Goal: Transaction & Acquisition: Purchase product/service

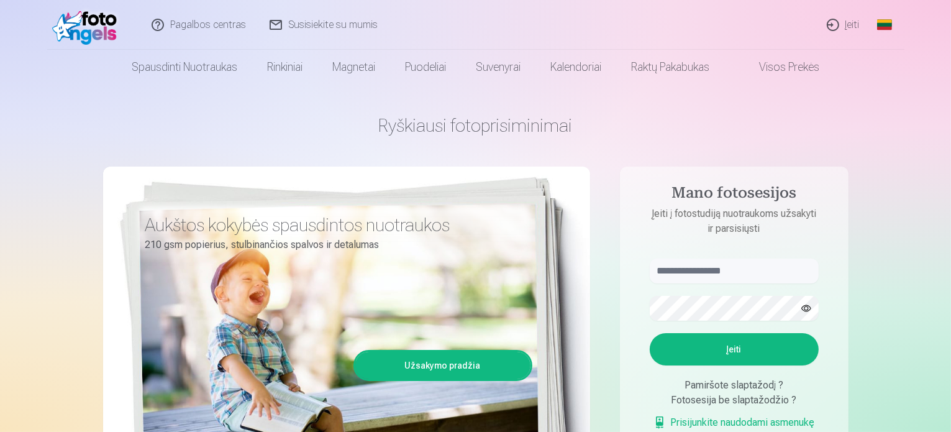
click at [840, 29] on link "Įeiti" at bounding box center [844, 25] width 57 height 50
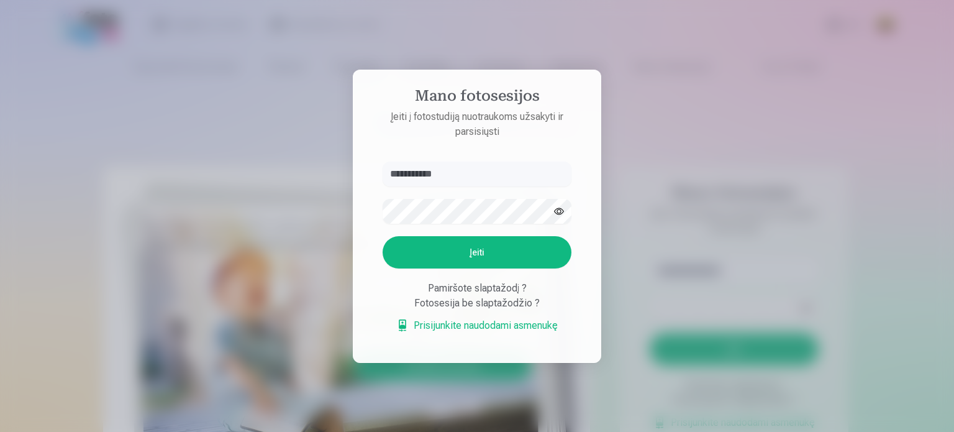
type input "**********"
click at [468, 253] on button "Įeiti" at bounding box center [477, 252] width 189 height 32
click at [333, 431] on div "**********" at bounding box center [475, 432] width 951 height 0
click at [558, 199] on button "button" at bounding box center [559, 211] width 24 height 24
click at [383, 236] on button "Įeiti" at bounding box center [477, 252] width 189 height 32
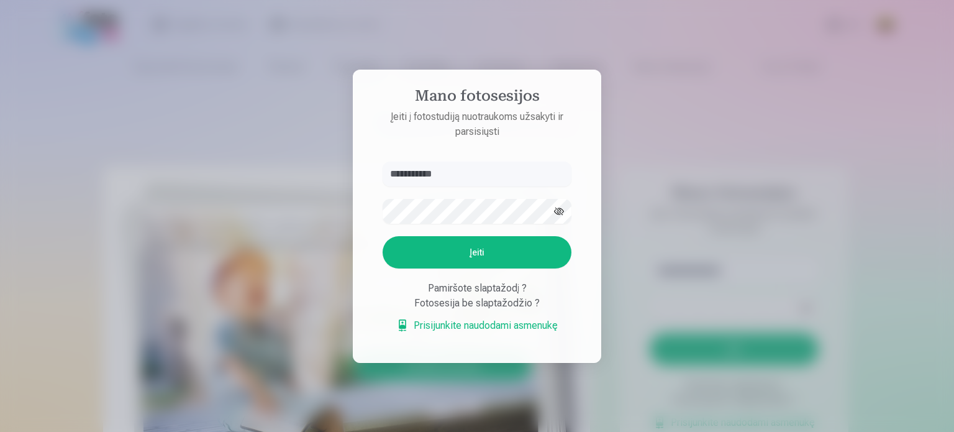
click at [712, 186] on div at bounding box center [477, 216] width 954 height 432
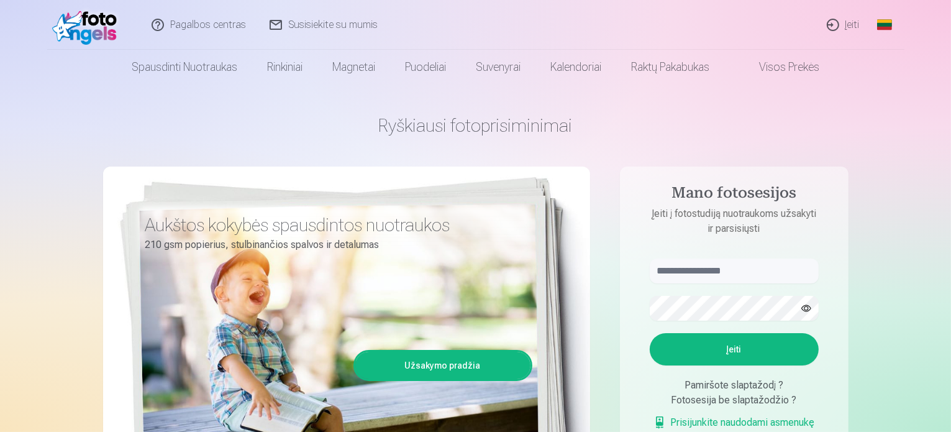
click at [853, 27] on link "Įeiti" at bounding box center [844, 25] width 57 height 50
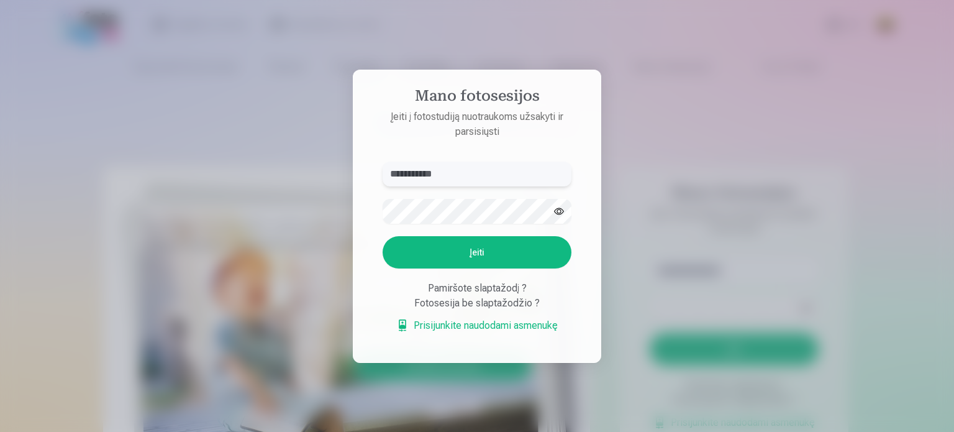
type input "**********"
click at [499, 248] on button "Įeiti" at bounding box center [477, 252] width 189 height 32
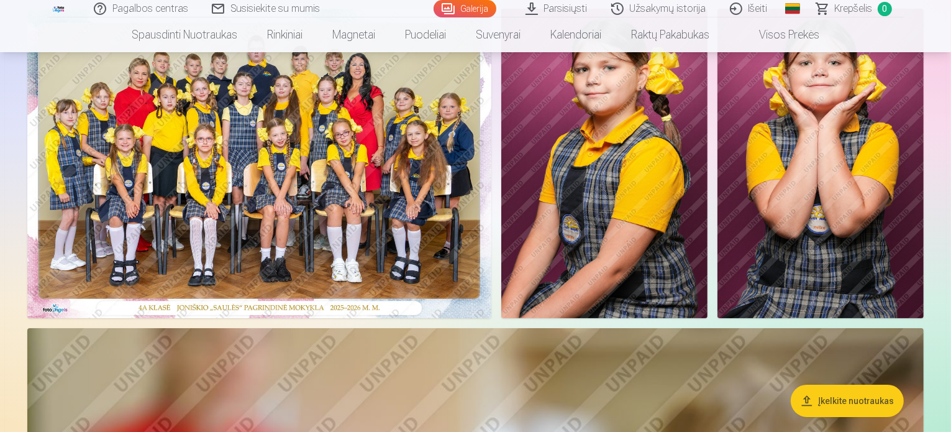
scroll to position [99, 0]
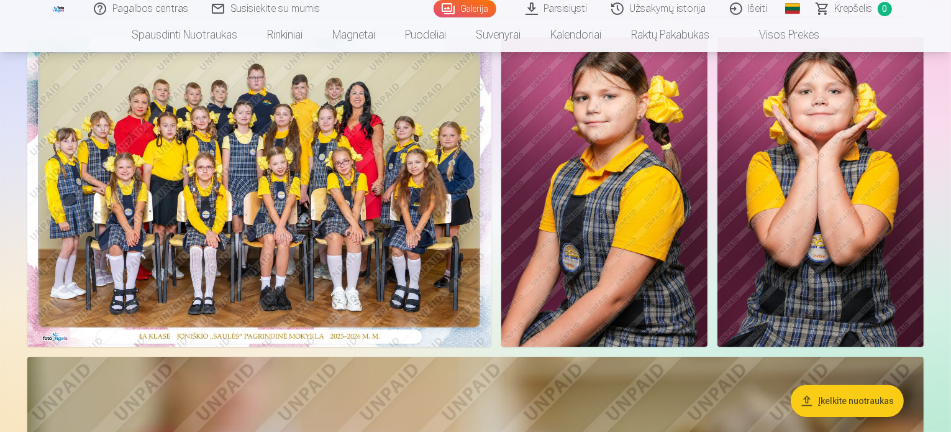
click at [355, 208] on img at bounding box center [259, 191] width 464 height 309
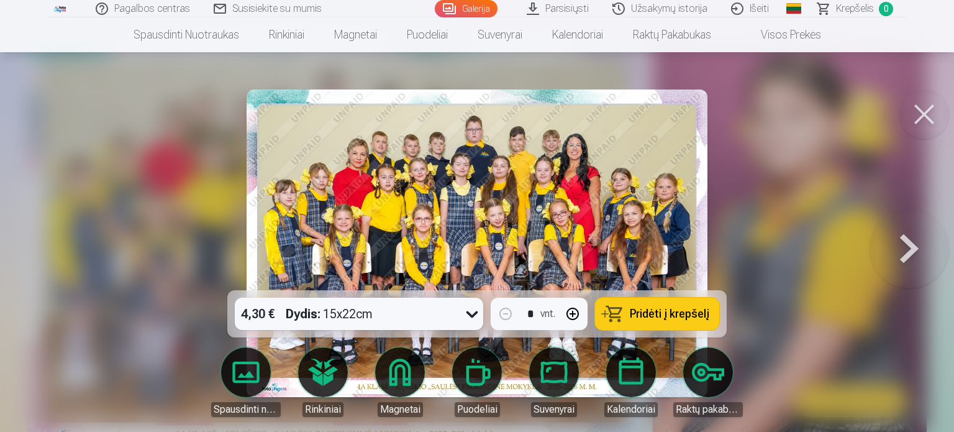
click at [458, 307] on div "4,30 € Dydis : 15x22cm" at bounding box center [359, 314] width 248 height 32
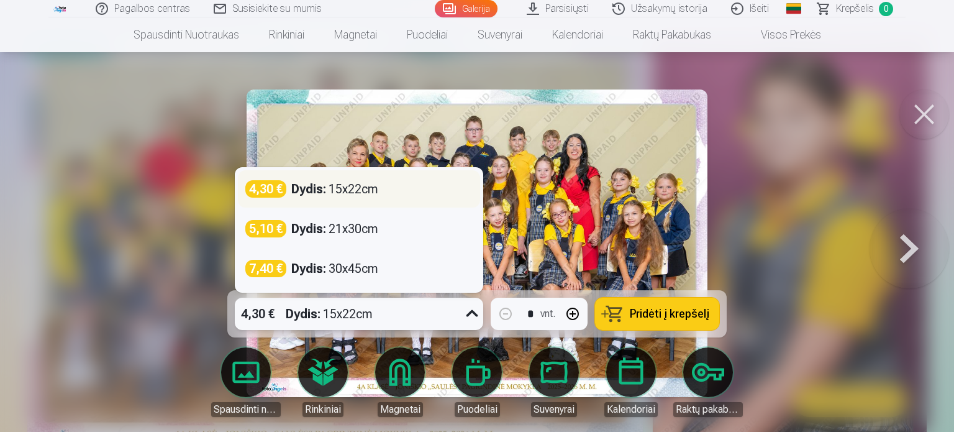
click at [337, 192] on div "Dydis : 15x22cm" at bounding box center [334, 188] width 87 height 17
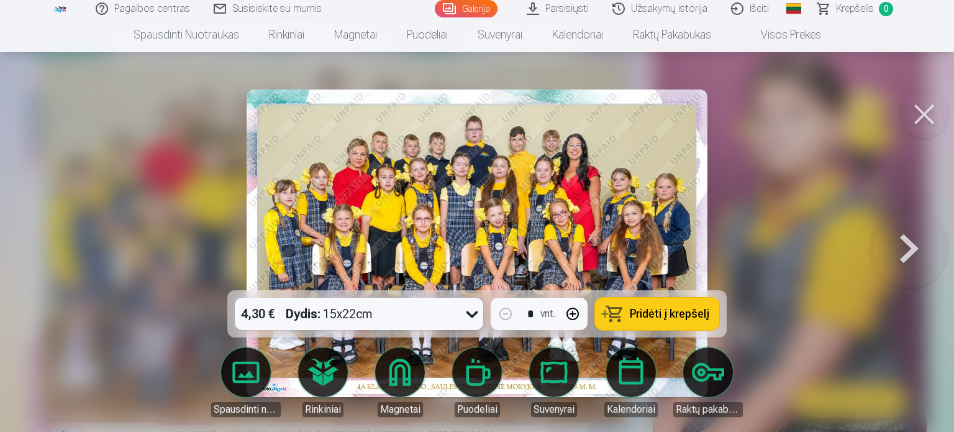
click at [691, 313] on span "Pridėti į krepšelį" at bounding box center [670, 313] width 80 height 11
click at [924, 106] on button at bounding box center [924, 114] width 50 height 50
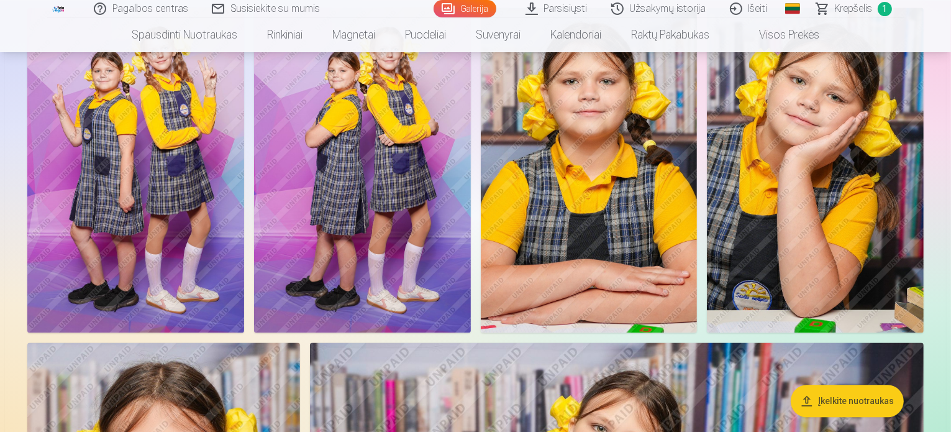
scroll to position [2547, 0]
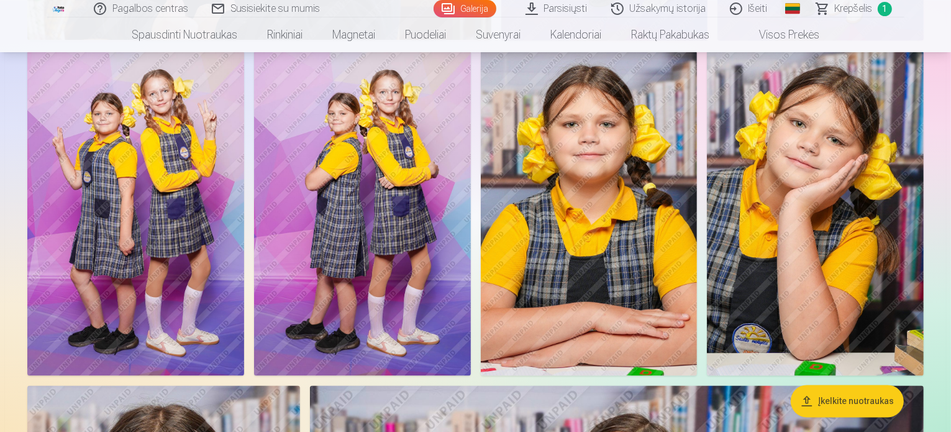
click at [244, 184] on img at bounding box center [135, 212] width 217 height 325
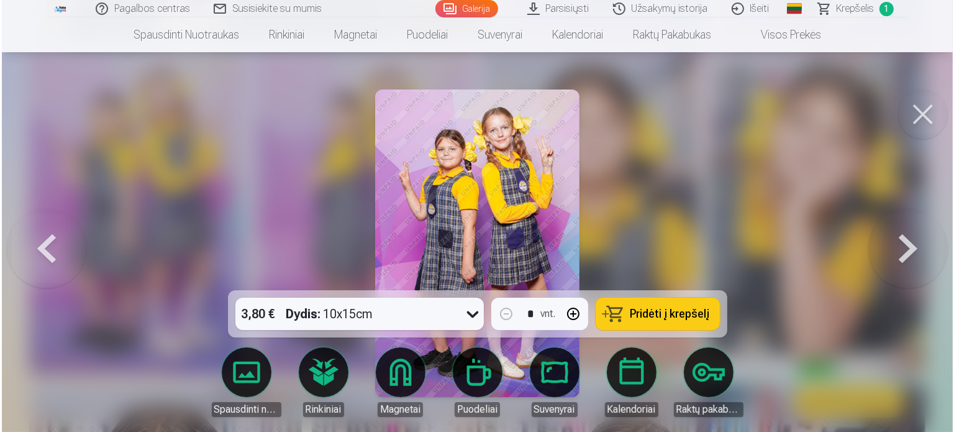
scroll to position [2554, 0]
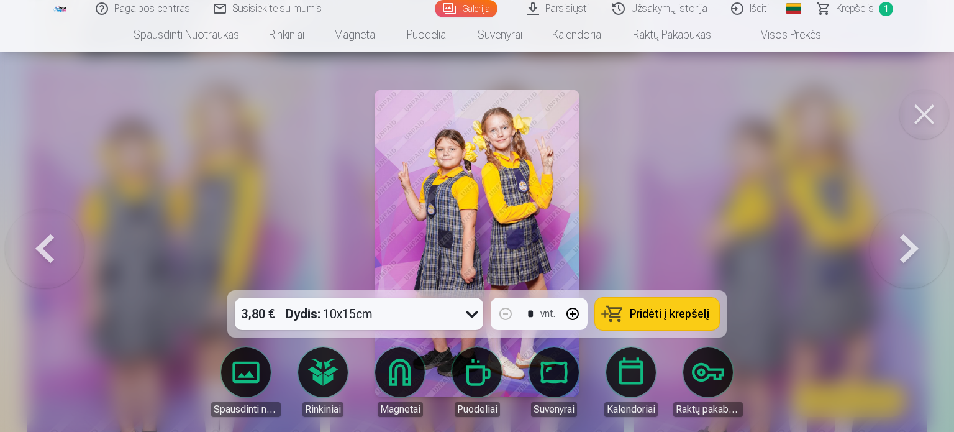
click at [399, 382] on link "Magnetai" at bounding box center [400, 382] width 70 height 70
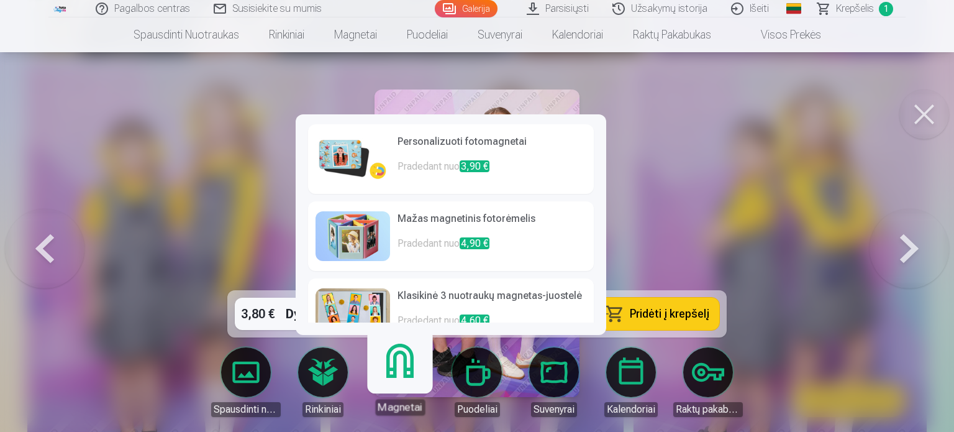
click at [360, 145] on img at bounding box center [353, 159] width 75 height 50
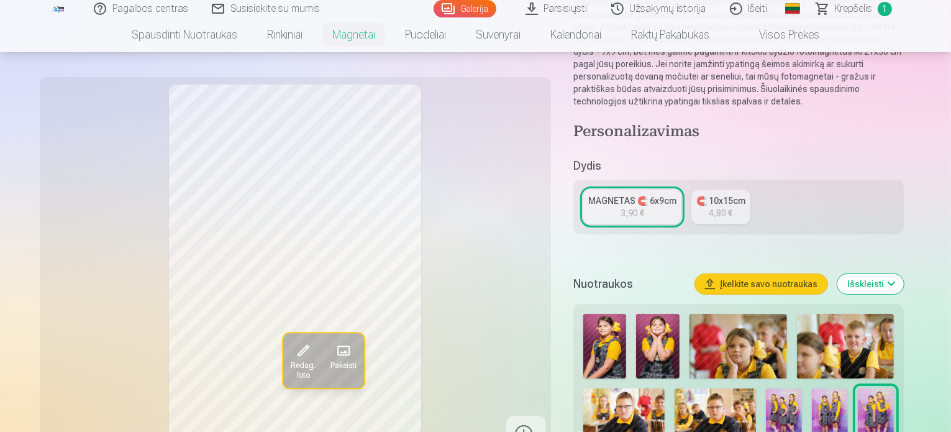
scroll to position [143, 0]
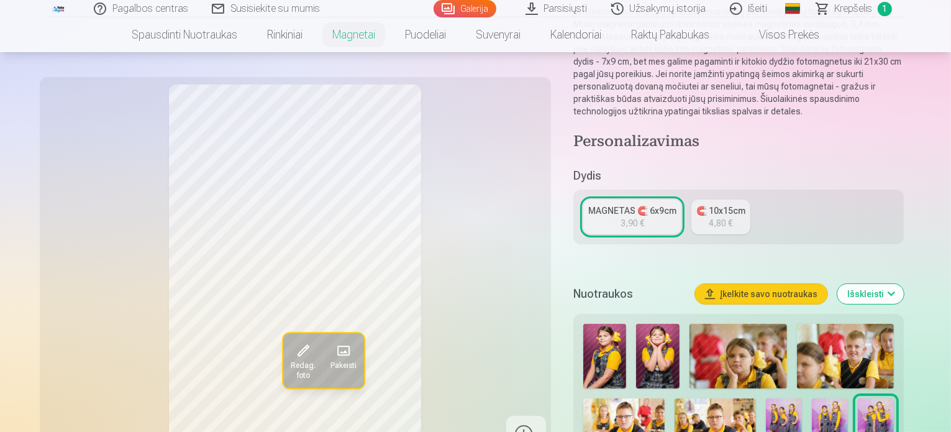
click at [633, 204] on div "MAGNETAS 🧲 6x9cm" at bounding box center [632, 210] width 88 height 12
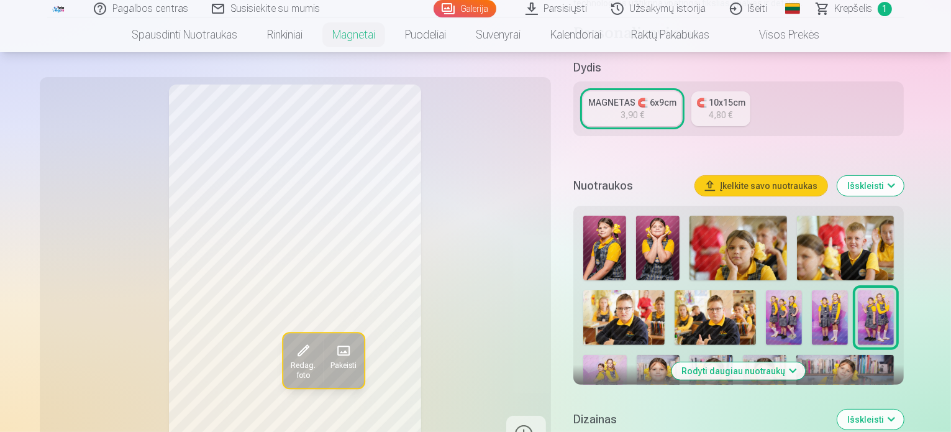
scroll to position [263, 0]
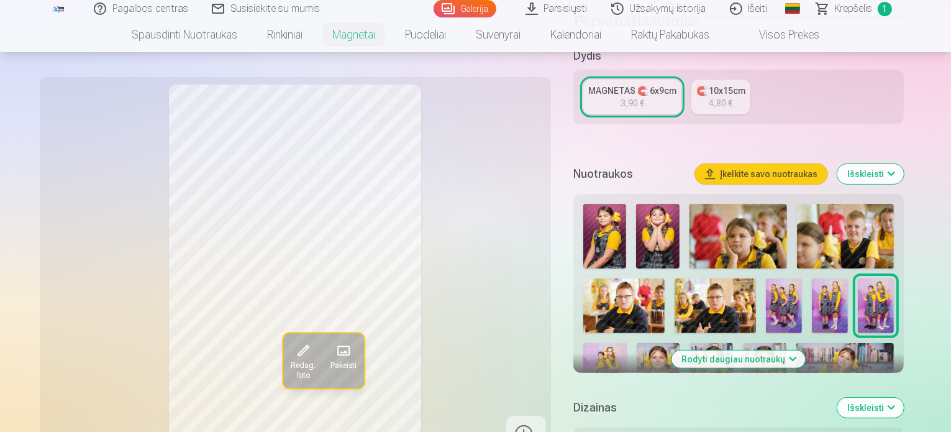
click at [661, 96] on link "MAGNETAS 🧲 6x9cm 3,90 €" at bounding box center [632, 97] width 98 height 35
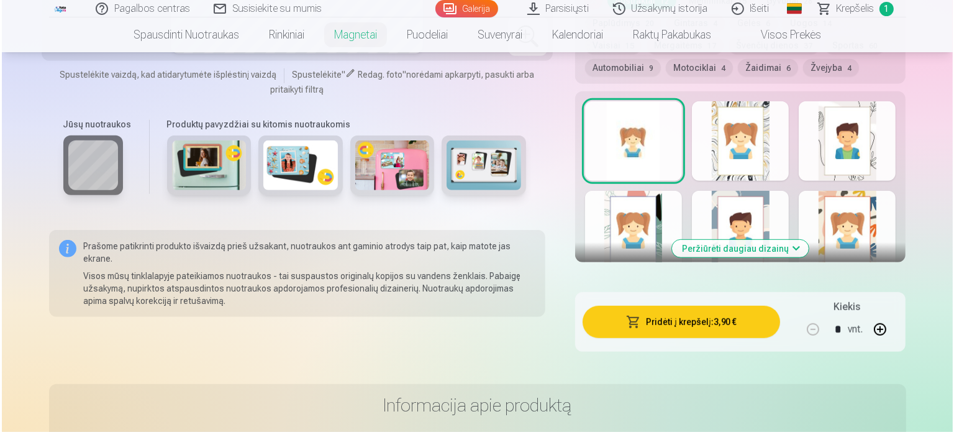
scroll to position [719, 0]
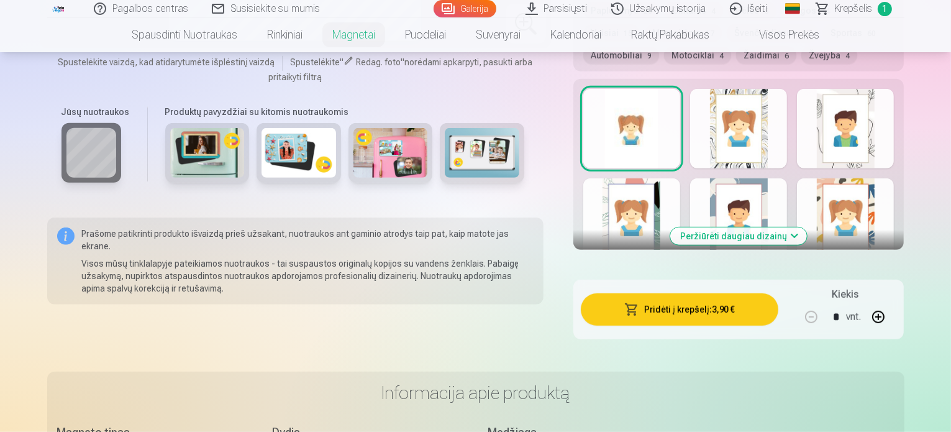
click at [713, 301] on button "Pridėti į krepšelį : 3,90 €" at bounding box center [680, 309] width 198 height 32
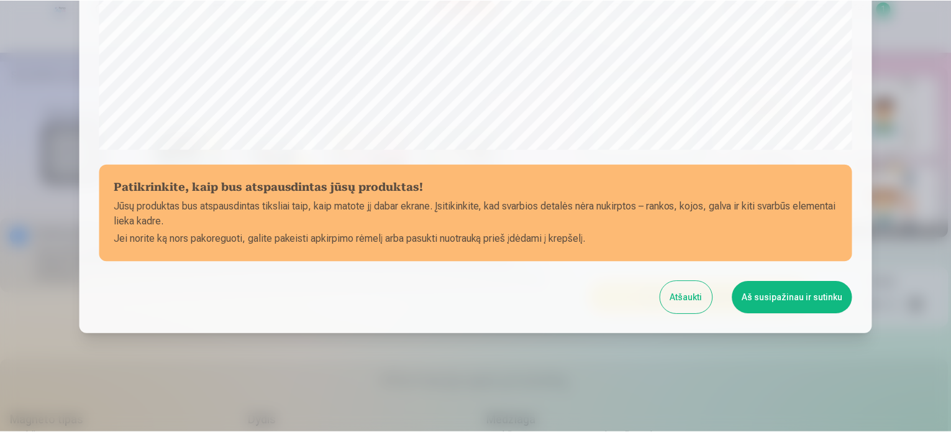
scroll to position [462, 0]
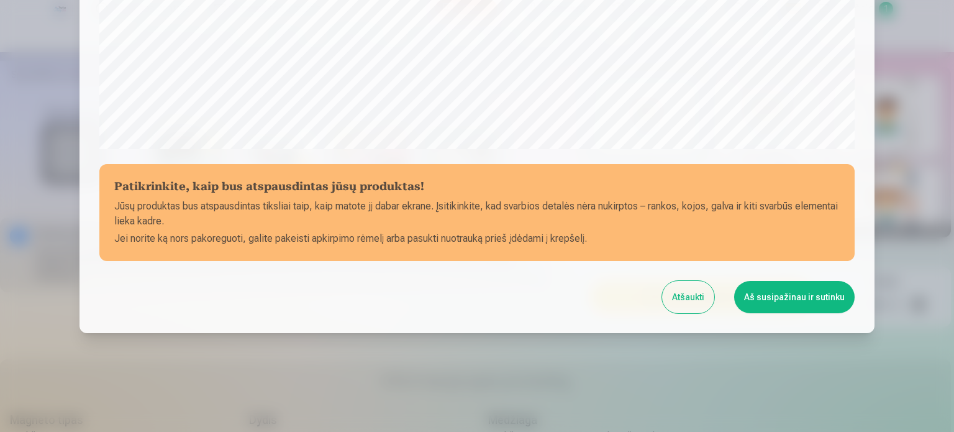
click at [785, 303] on button "Aš susipažinau ir sutinku" at bounding box center [794, 297] width 121 height 32
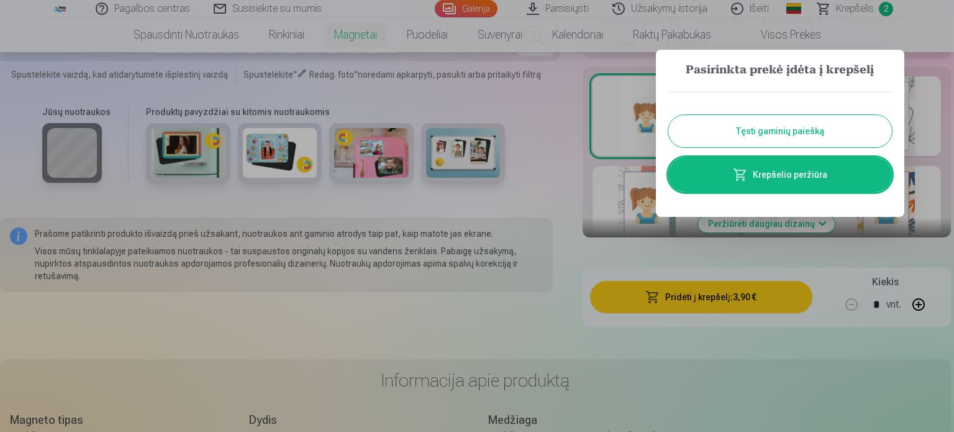
click at [773, 129] on button "Tęsti gaminių paiešką" at bounding box center [780, 131] width 224 height 32
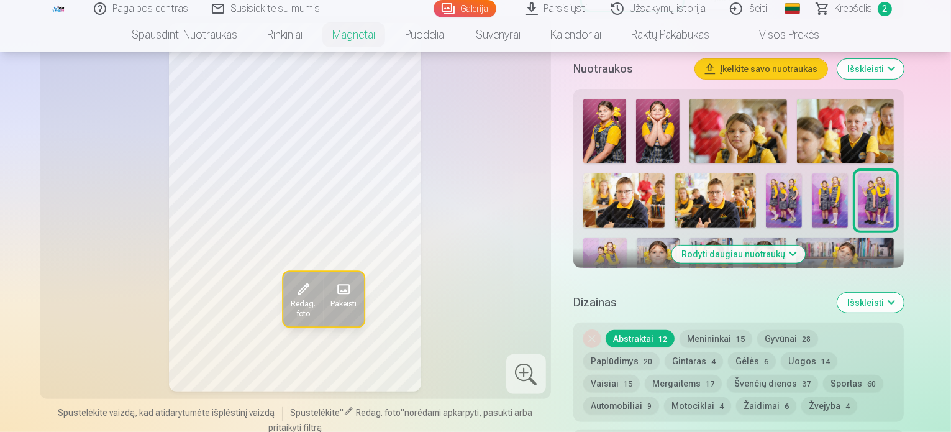
scroll to position [362, 0]
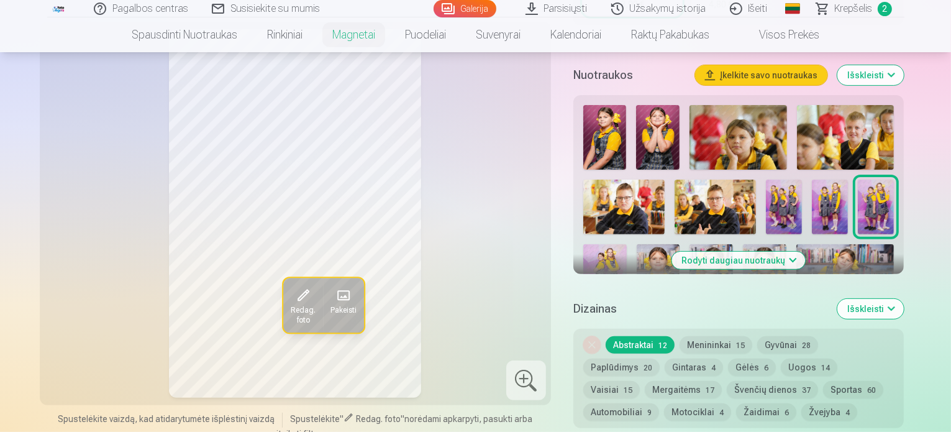
click at [793, 252] on button "Rodyti daugiau nuotraukų" at bounding box center [739, 260] width 134 height 17
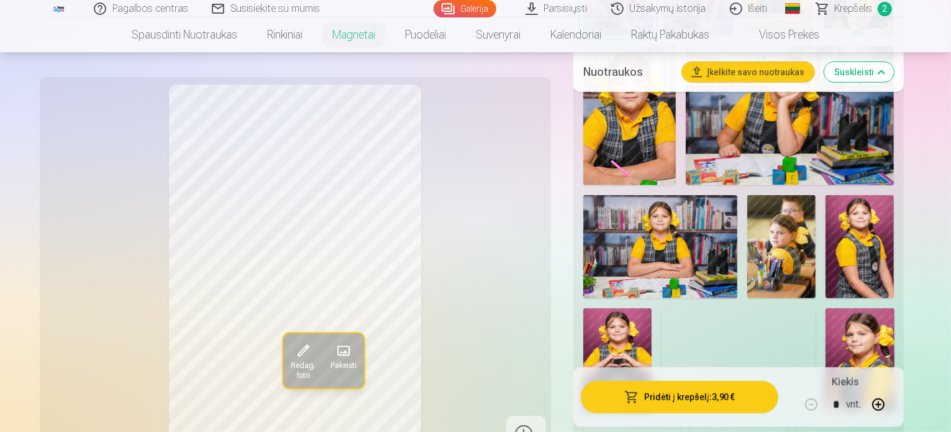
scroll to position [915, 0]
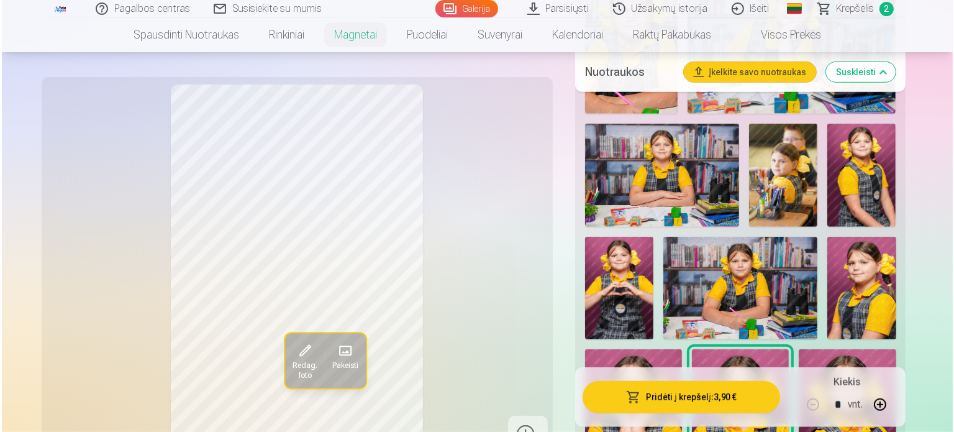
scroll to position [929, 0]
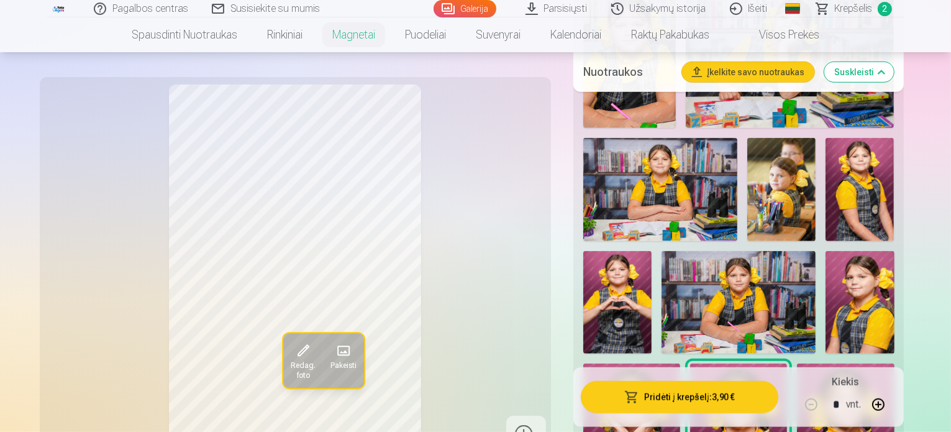
click at [652, 251] on img at bounding box center [617, 302] width 68 height 103
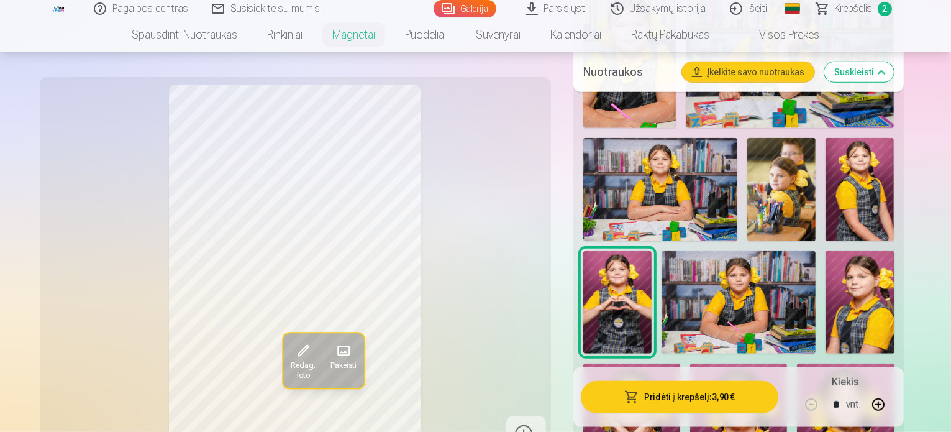
click at [703, 363] on img at bounding box center [738, 436] width 97 height 146
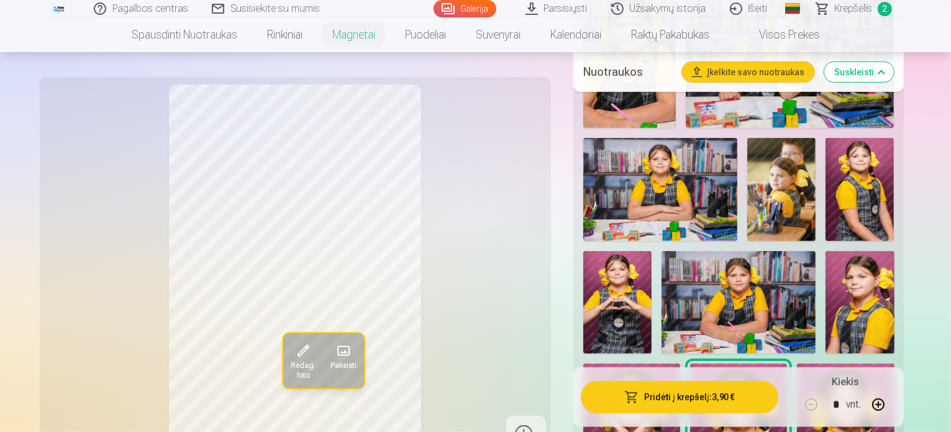
click at [706, 397] on button "Pridėti į krepšelį : 3,90 €" at bounding box center [680, 397] width 198 height 32
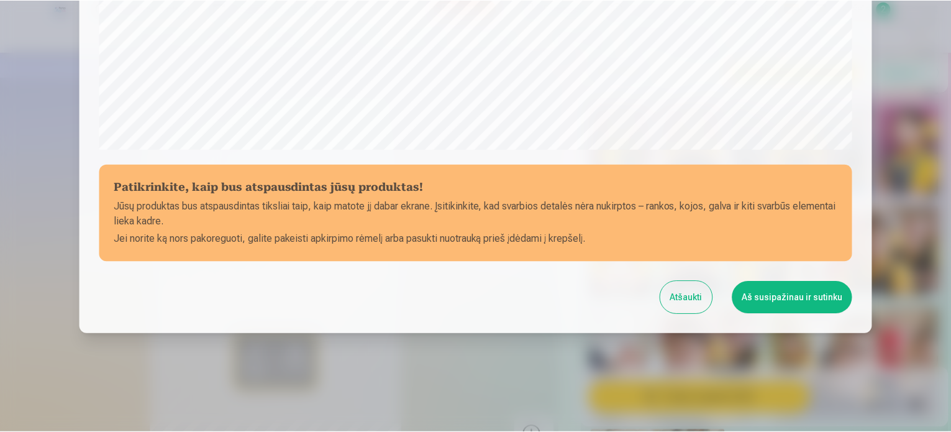
scroll to position [462, 0]
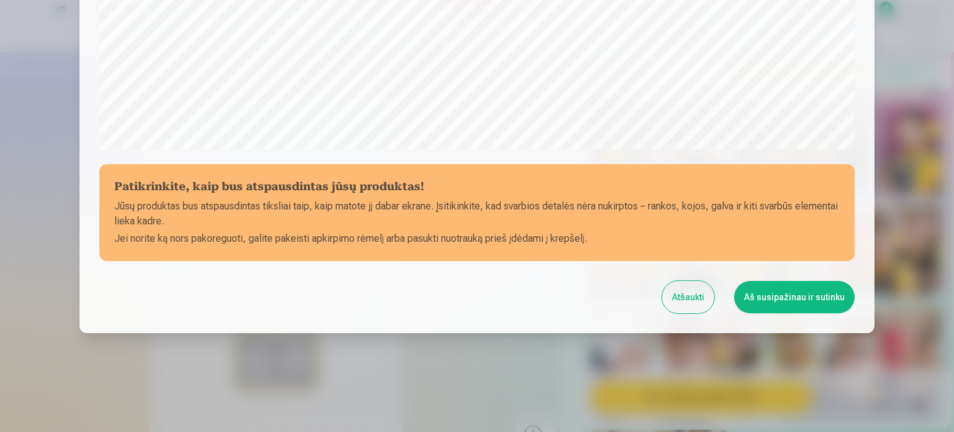
click at [790, 293] on button "Aš susipažinau ir sutinku" at bounding box center [794, 297] width 121 height 32
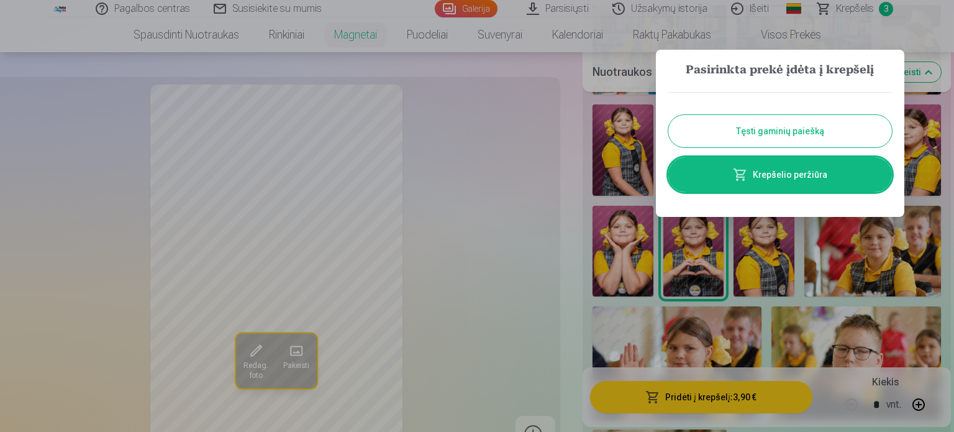
click at [821, 133] on button "Tęsti gaminių paiešką" at bounding box center [780, 131] width 224 height 32
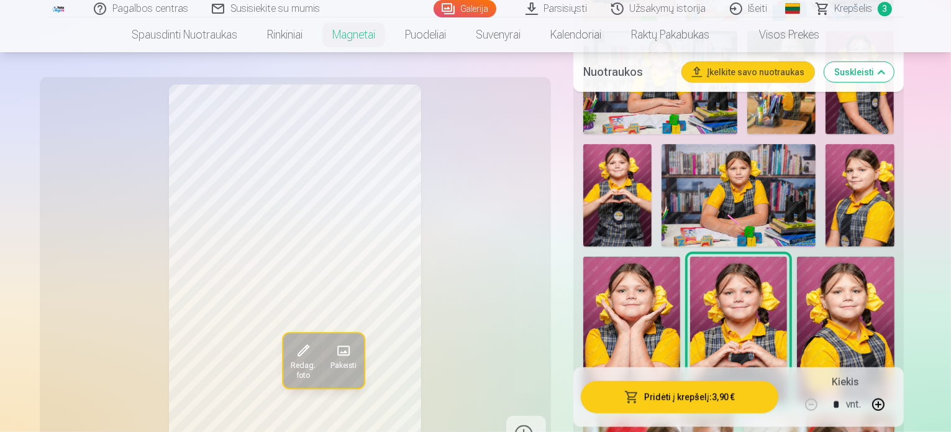
scroll to position [1150, 0]
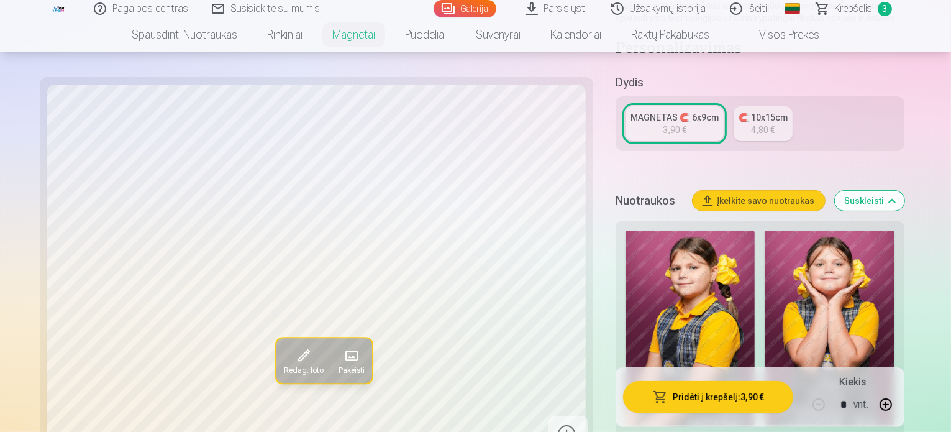
scroll to position [229, 0]
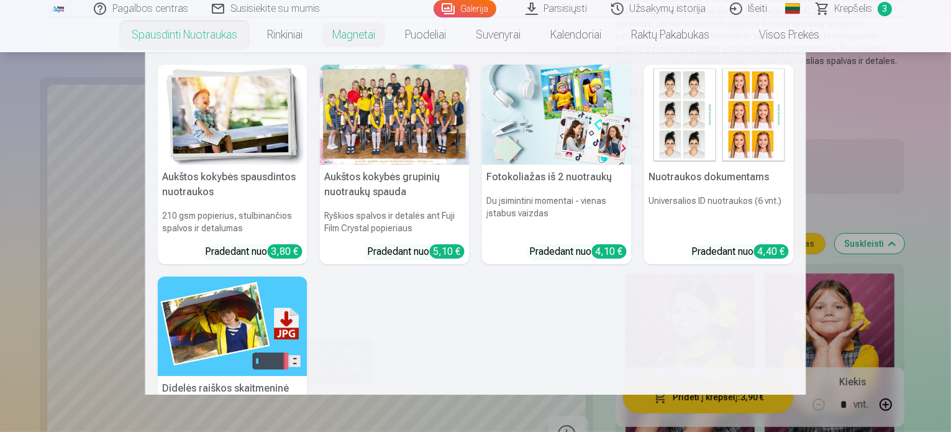
click at [193, 34] on link "Spausdinti nuotraukas" at bounding box center [184, 34] width 135 height 35
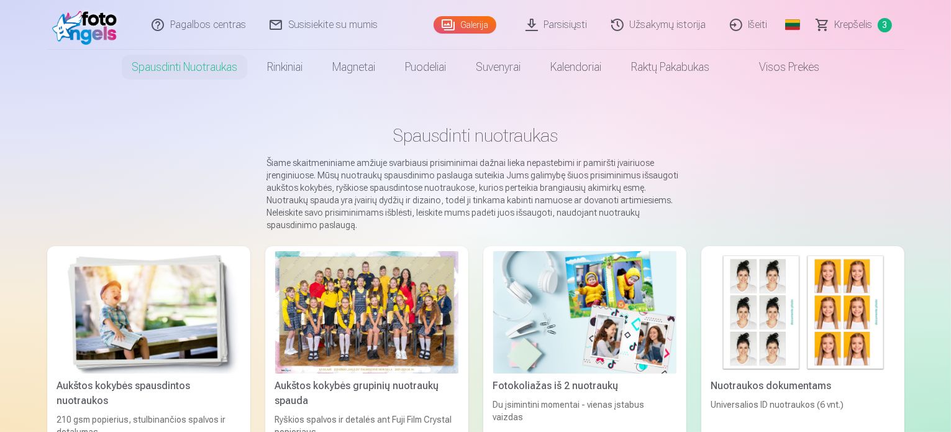
click at [470, 24] on link "Galerija" at bounding box center [465, 24] width 63 height 17
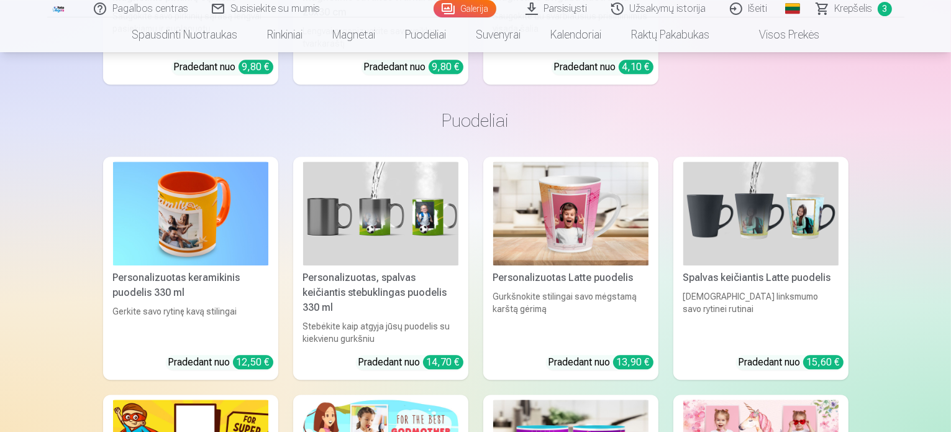
scroll to position [7871, 0]
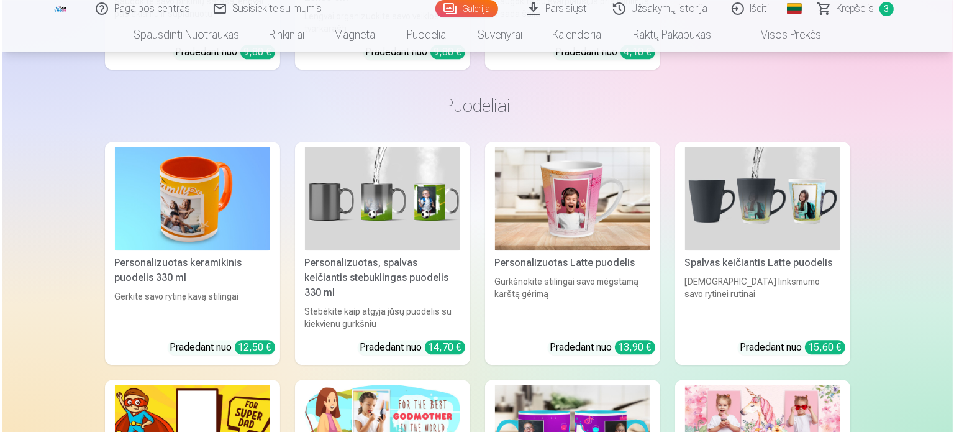
scroll to position [7895, 0]
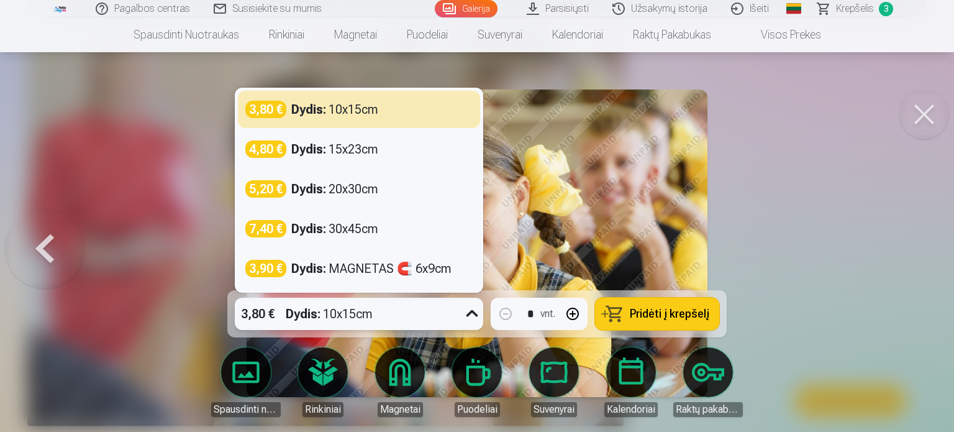
click at [450, 314] on div "3,80 € Dydis : 10x15cm" at bounding box center [347, 314] width 225 height 32
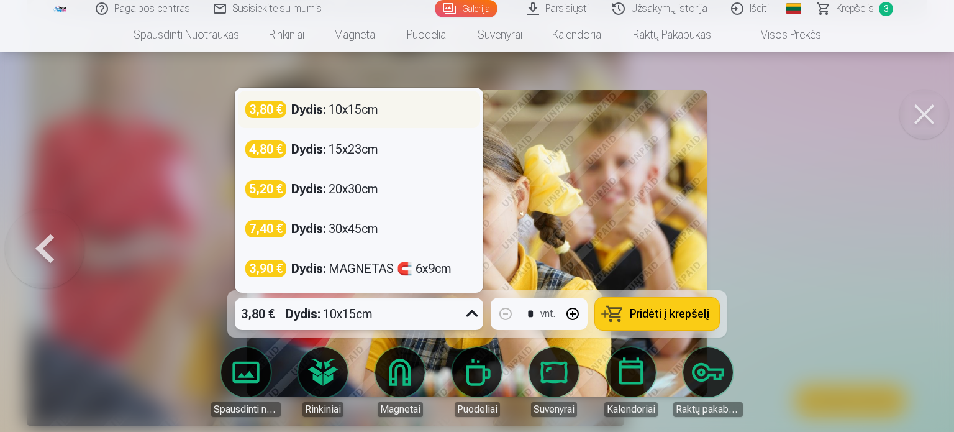
click at [337, 114] on div "Dydis : 10x15cm" at bounding box center [334, 109] width 87 height 17
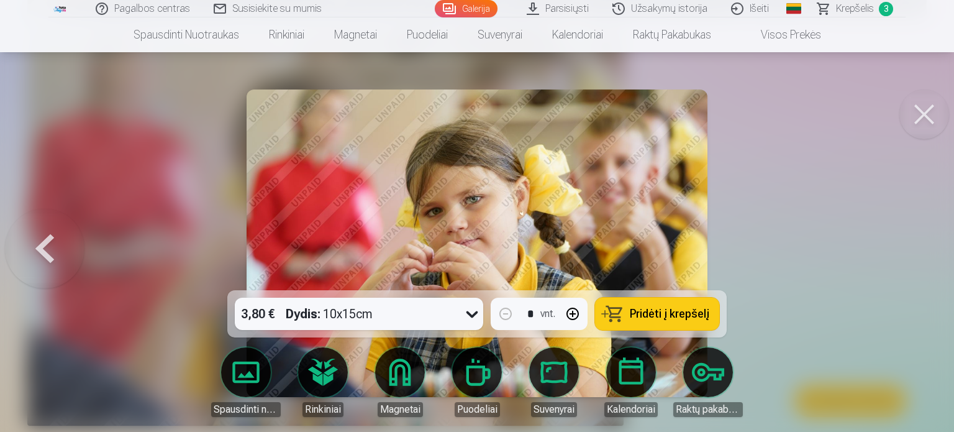
click at [688, 317] on span "Pridėti į krepšelį" at bounding box center [670, 313] width 80 height 11
click at [855, 9] on span "Krepšelis" at bounding box center [855, 8] width 38 height 15
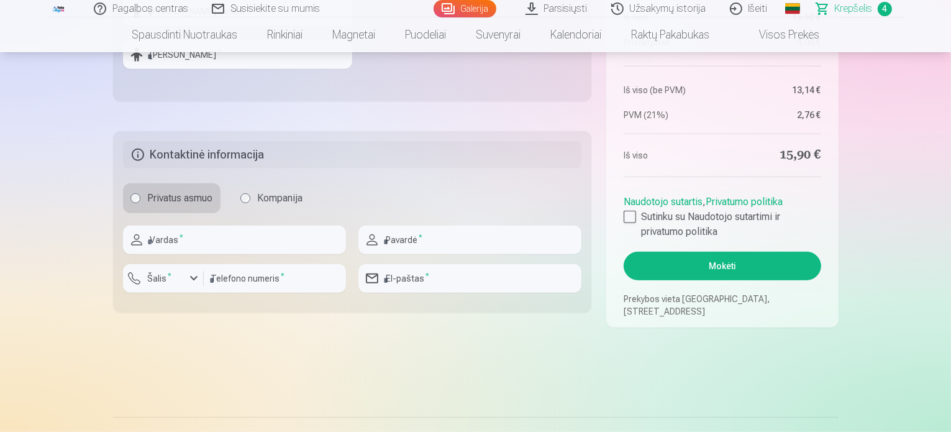
scroll to position [629, 0]
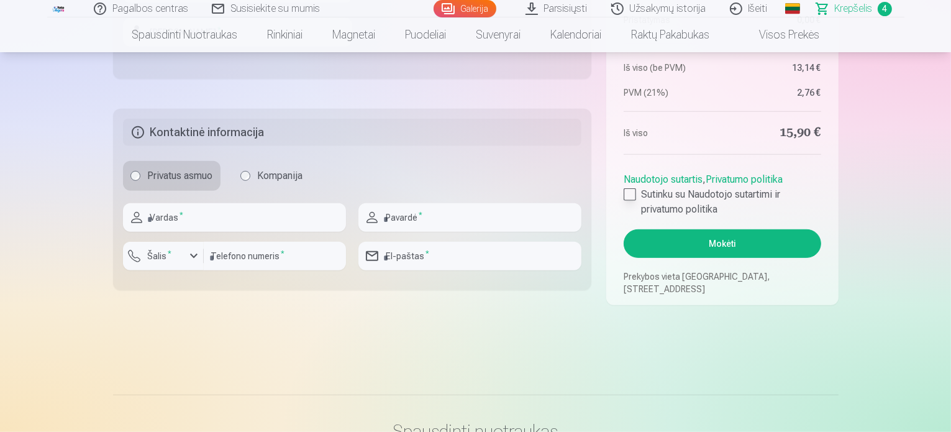
click at [626, 196] on div at bounding box center [630, 194] width 12 height 12
click at [713, 245] on button "Mokėti" at bounding box center [722, 243] width 197 height 29
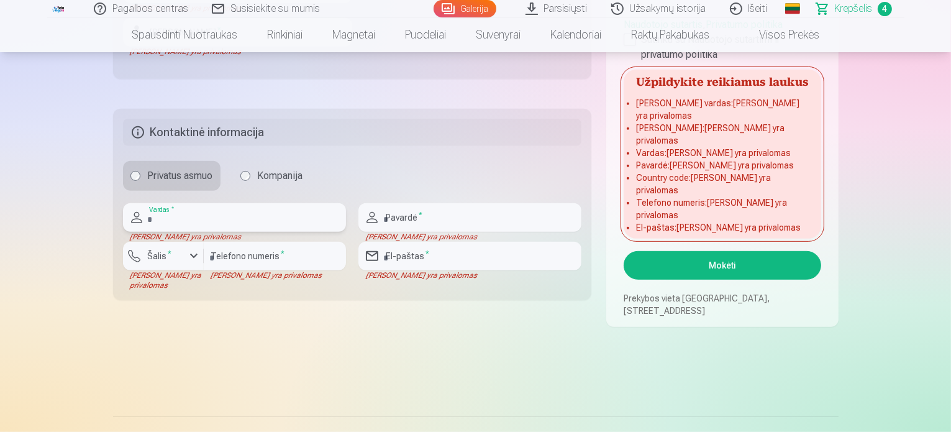
type input "*"
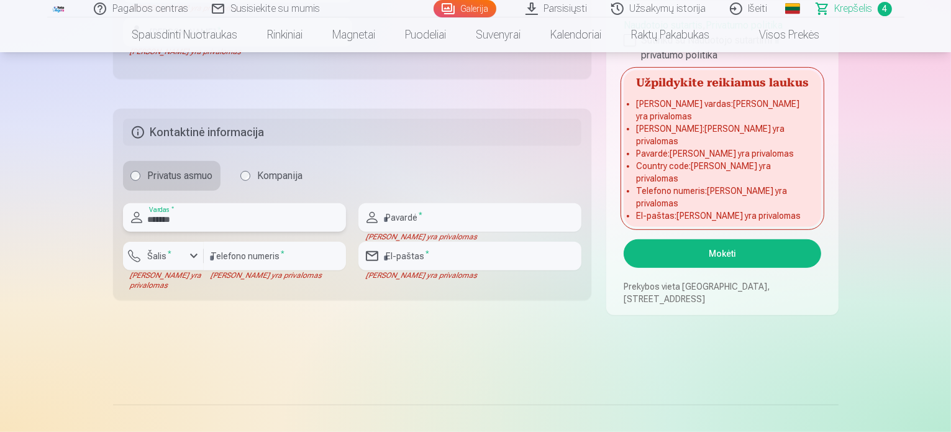
type input "********"
type input "*******"
type input "*********"
type input "**********"
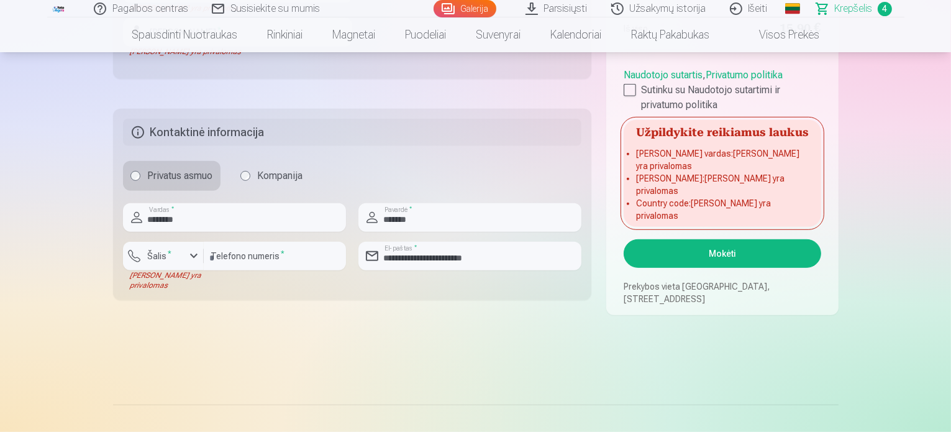
click at [718, 255] on button "Mokėti" at bounding box center [722, 253] width 197 height 29
drag, startPoint x: 734, startPoint y: 260, endPoint x: 888, endPoint y: 218, distance: 160.3
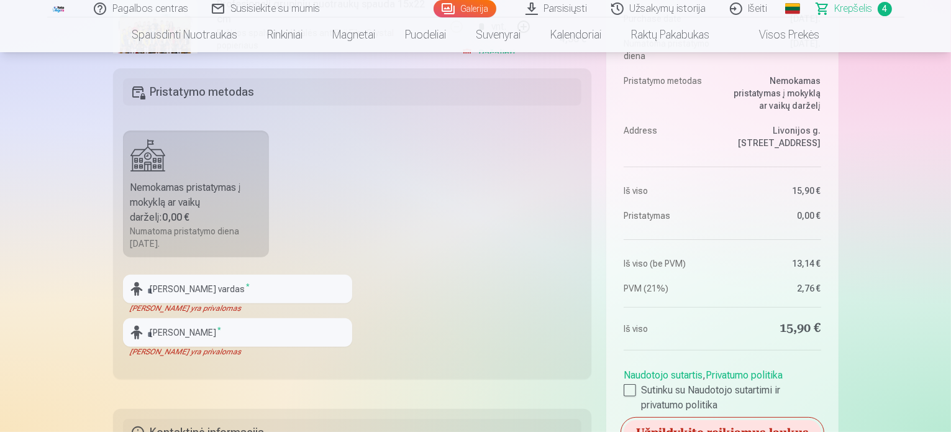
scroll to position [351, 0]
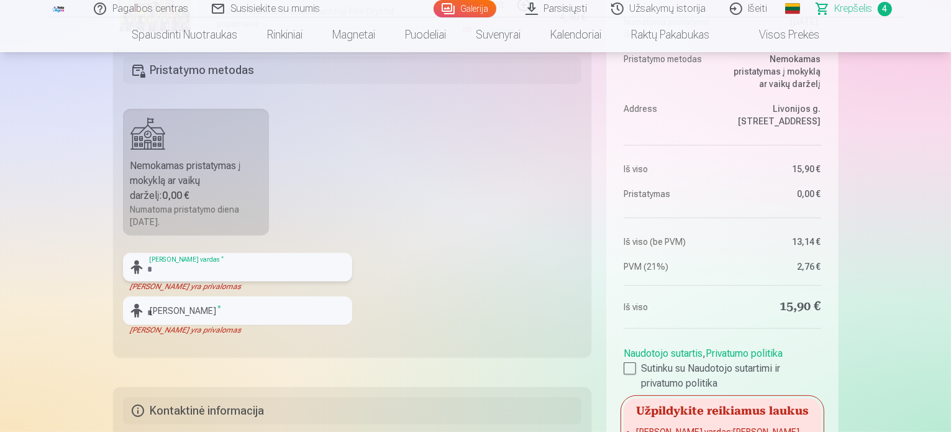
click at [228, 264] on input "text" at bounding box center [237, 267] width 229 height 29
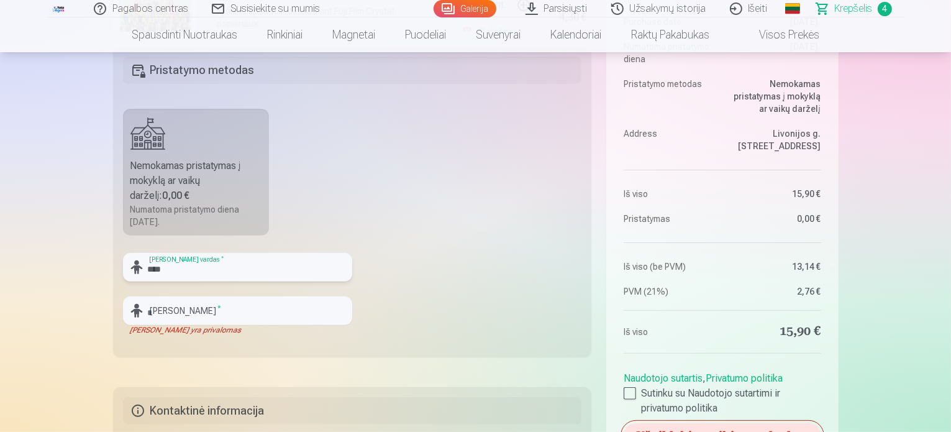
type input "****"
click at [222, 310] on input "text" at bounding box center [237, 310] width 229 height 29
type input "*******"
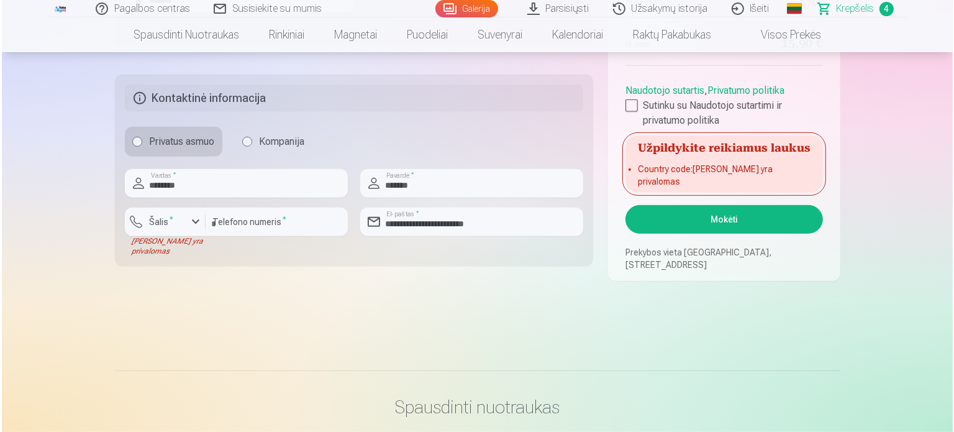
scroll to position [636, 0]
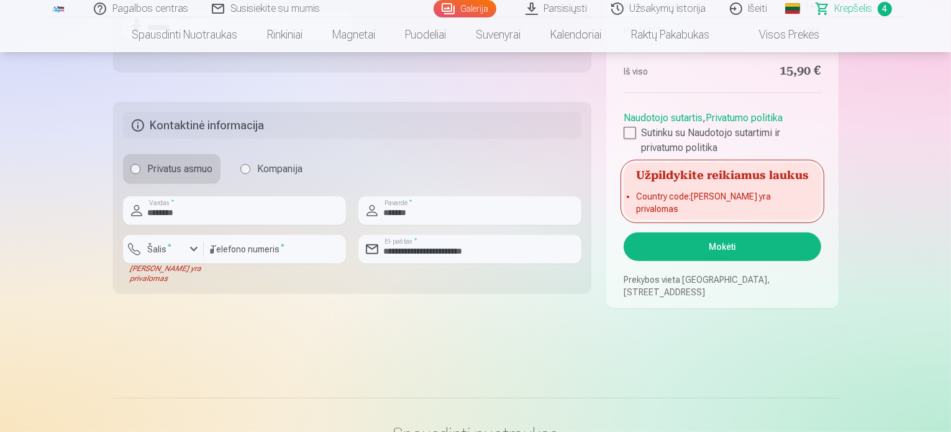
click at [731, 250] on button "Mokėti" at bounding box center [722, 246] width 197 height 29
click at [188, 243] on div "button" at bounding box center [193, 249] width 15 height 15
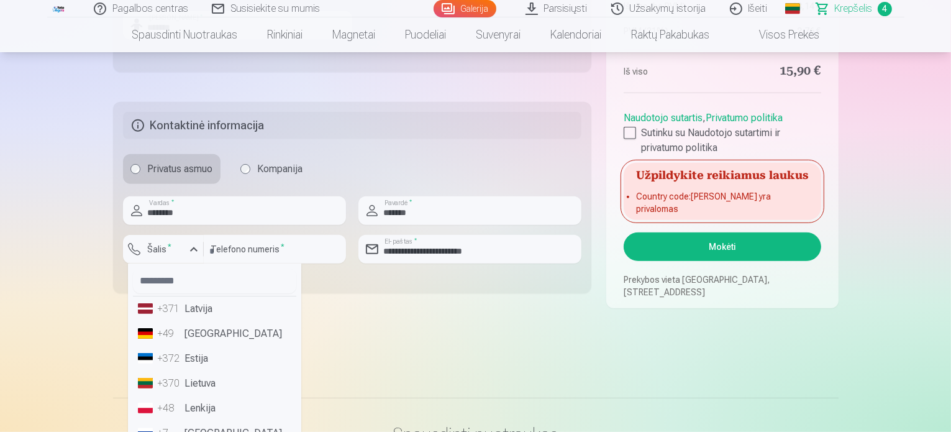
click at [207, 387] on li "+370 Lietuva" at bounding box center [214, 383] width 163 height 25
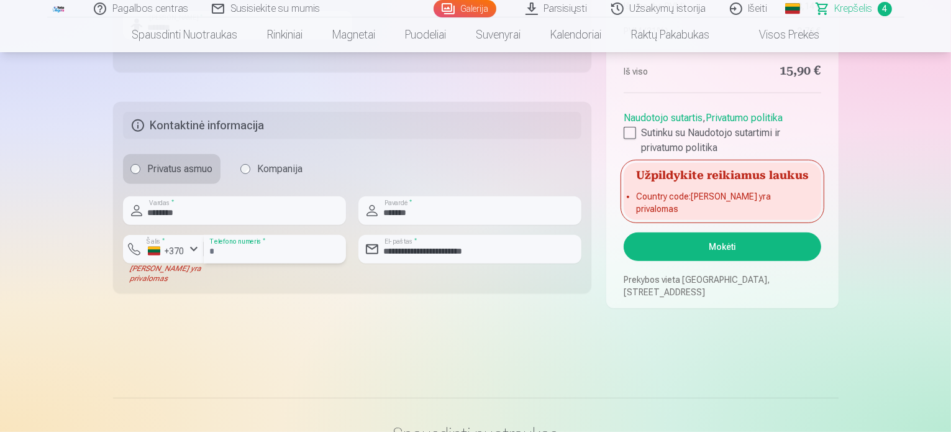
click at [213, 248] on input "*********" at bounding box center [275, 249] width 142 height 29
type input "********"
click at [745, 245] on button "Mokėti" at bounding box center [722, 246] width 197 height 29
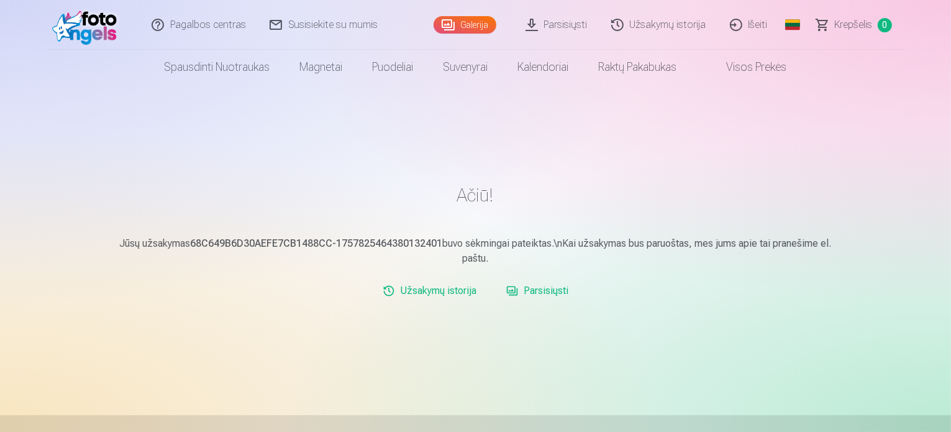
click at [752, 27] on link "Išeiti" at bounding box center [749, 25] width 61 height 50
click at [482, 27] on link "Galerija" at bounding box center [465, 24] width 63 height 17
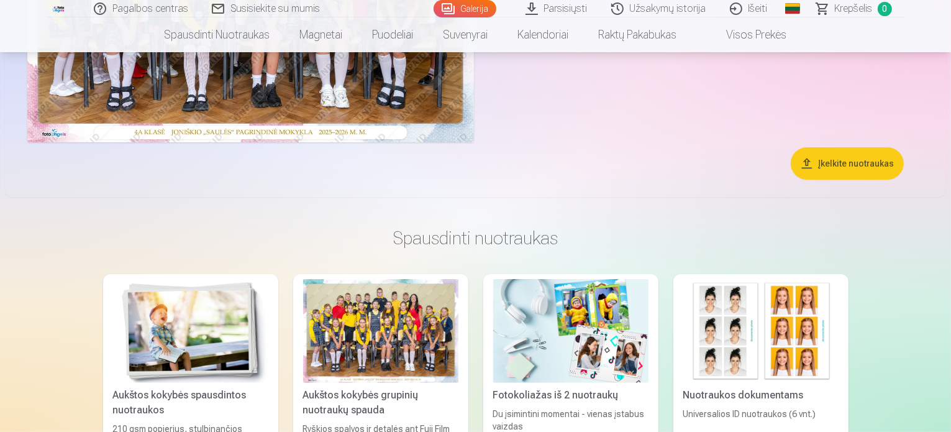
scroll to position [273, 0]
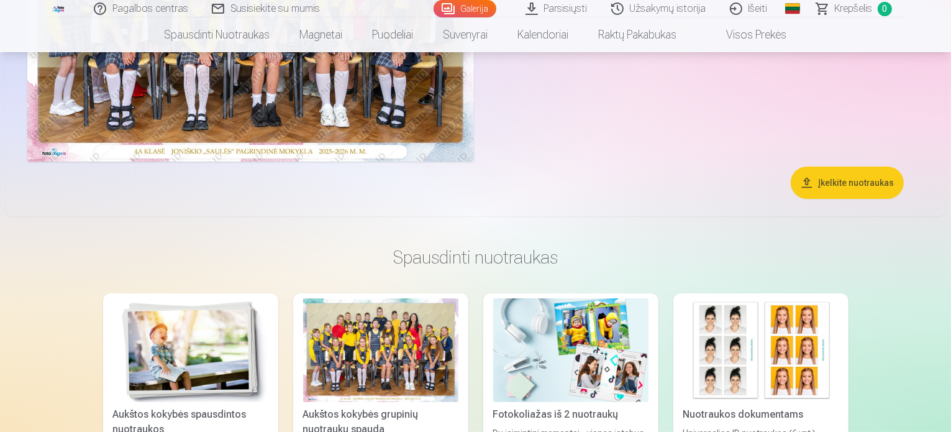
click at [563, 4] on link "Parsisiųsti" at bounding box center [557, 8] width 86 height 17
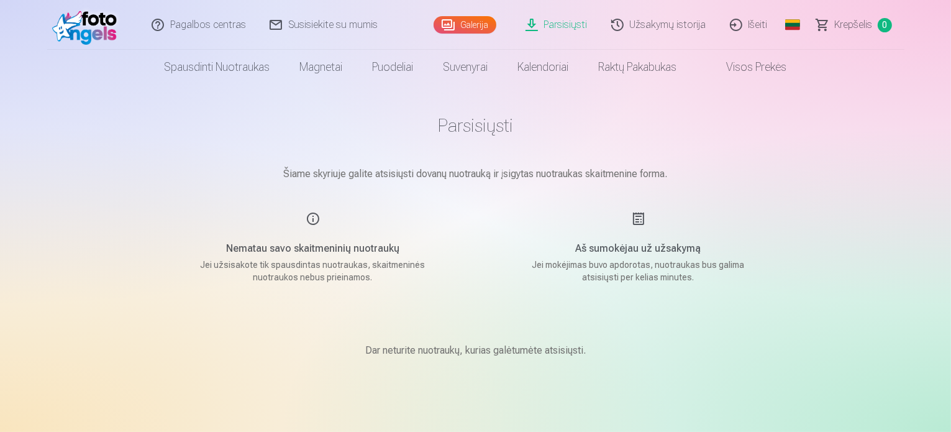
click at [550, 22] on link "Parsisiųsti" at bounding box center [557, 25] width 86 height 50
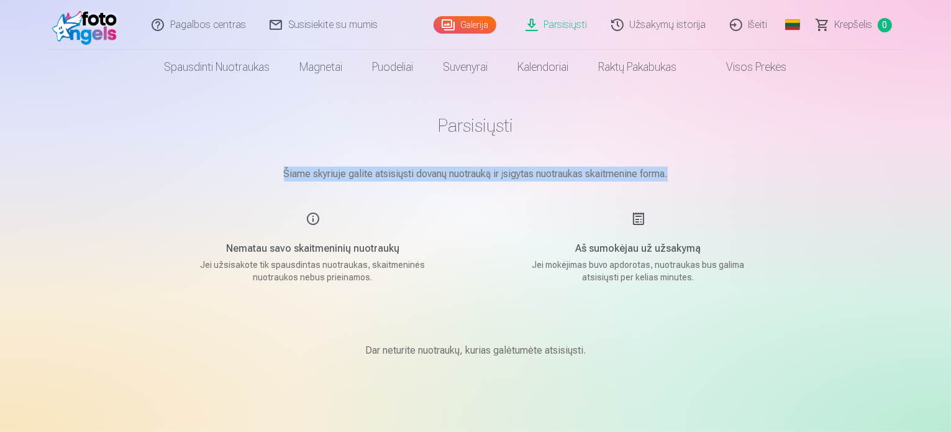
drag, startPoint x: 947, startPoint y: 86, endPoint x: 939, endPoint y: 162, distance: 75.6
click at [939, 162] on div "Pagalbos centras Susisiekite su mumis Galerija Parsisiųsti Užsakymų istorija Iš…" at bounding box center [475, 394] width 951 height 789
click at [855, 142] on div "Pagalbos centras Susisiekite su mumis Galerija Parsisiųsti Užsakymų istorija Iš…" at bounding box center [475, 394] width 951 height 789
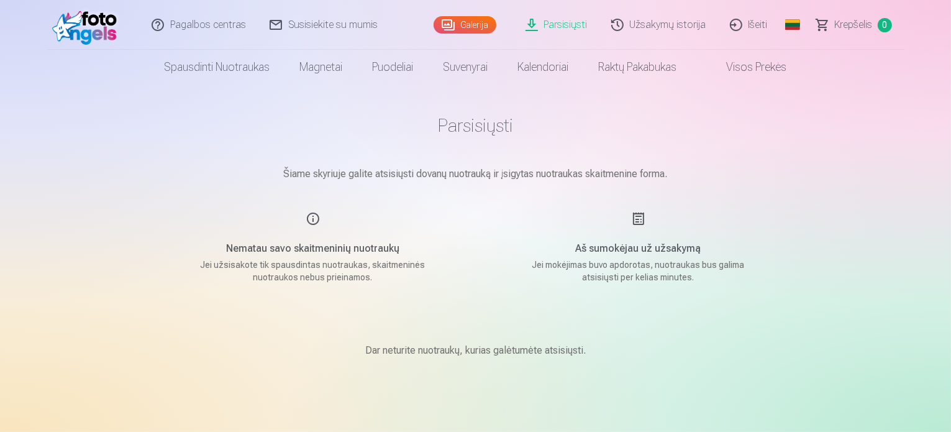
click at [855, 32] on link "Krepšelis 0" at bounding box center [854, 25] width 99 height 50
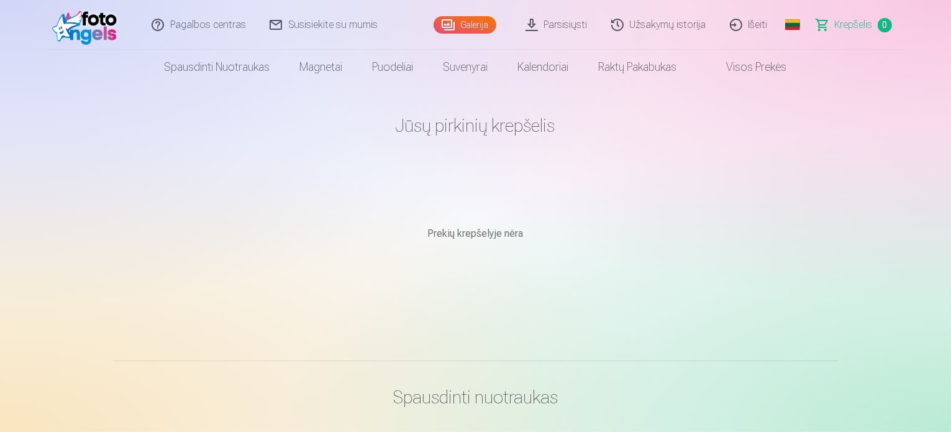
click at [746, 26] on link "Išeiti" at bounding box center [749, 25] width 61 height 50
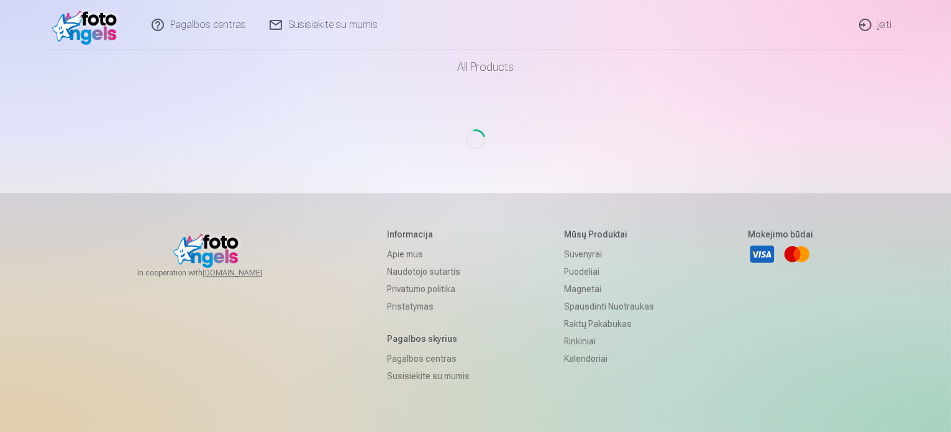
click at [872, 21] on link "Įeiti" at bounding box center [876, 25] width 57 height 50
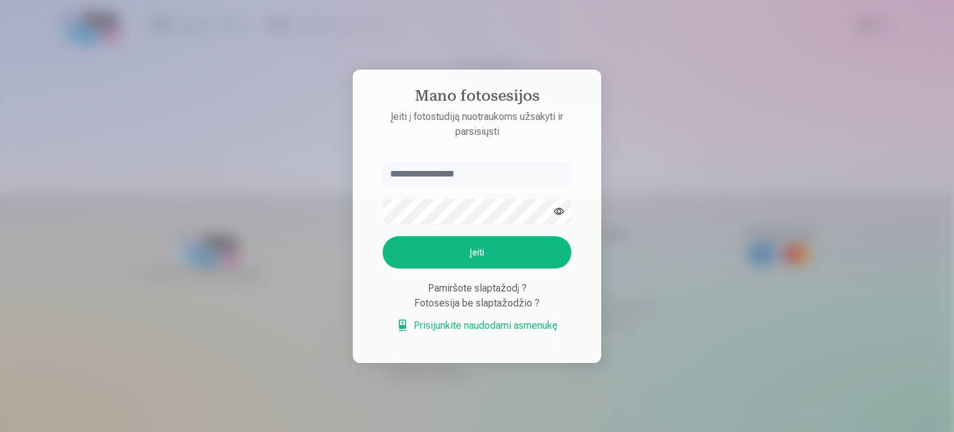
type input "*"
type input "**********"
click at [503, 252] on button "Įeiti" at bounding box center [477, 252] width 189 height 32
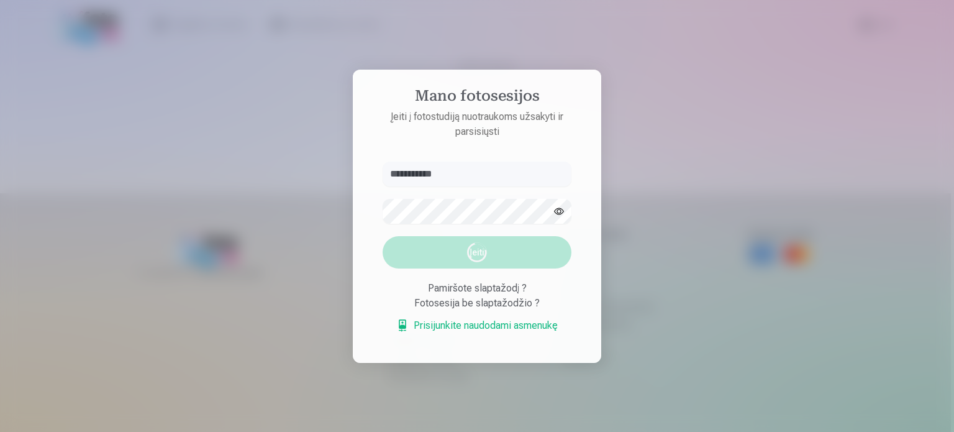
click at [874, 345] on div at bounding box center [477, 216] width 954 height 432
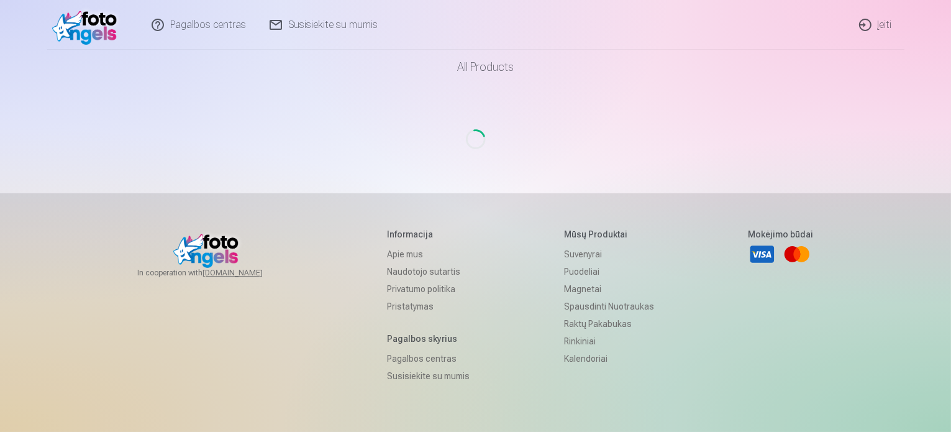
click at [867, 22] on link "Įeiti" at bounding box center [876, 25] width 57 height 50
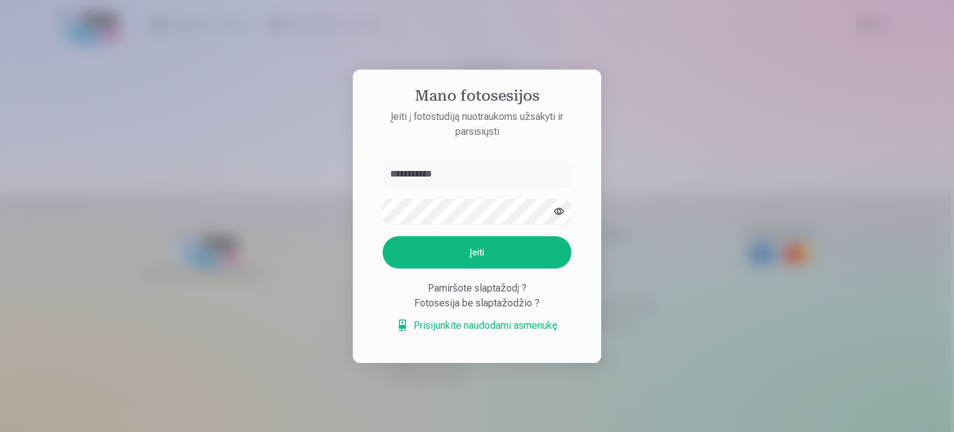
type input "**********"
click at [383, 236] on button "Įeiti" at bounding box center [477, 252] width 189 height 32
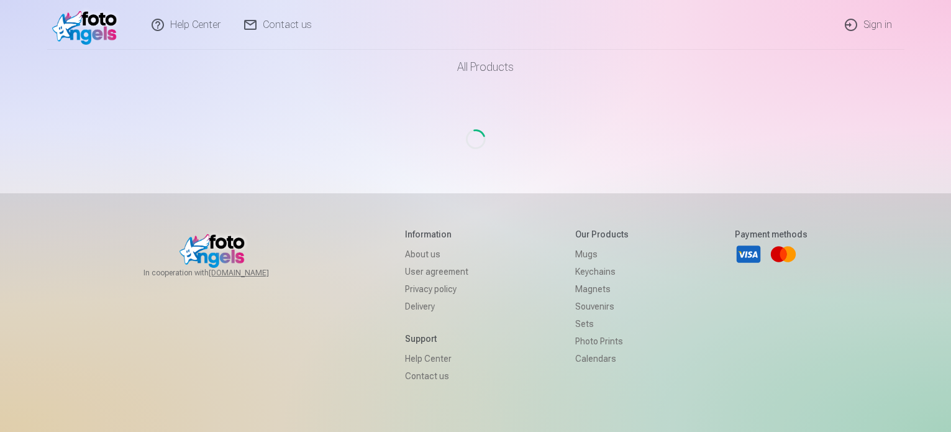
click at [872, 24] on link "Sign in" at bounding box center [869, 25] width 71 height 50
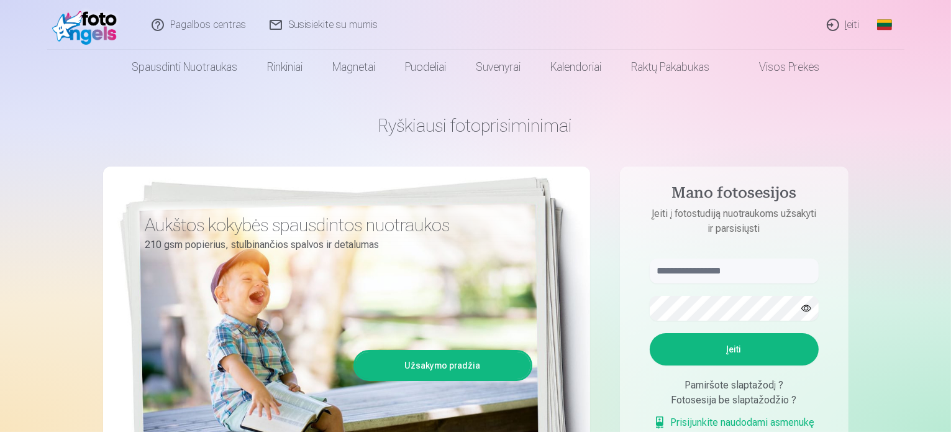
click at [848, 32] on link "Įeiti" at bounding box center [844, 25] width 57 height 50
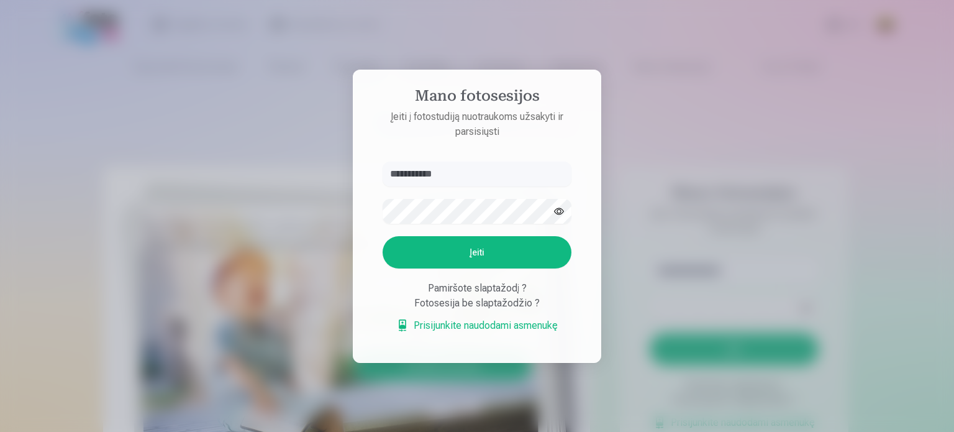
type input "**********"
click at [465, 259] on button "Įeiti" at bounding box center [477, 252] width 189 height 32
